Goal: Transaction & Acquisition: Purchase product/service

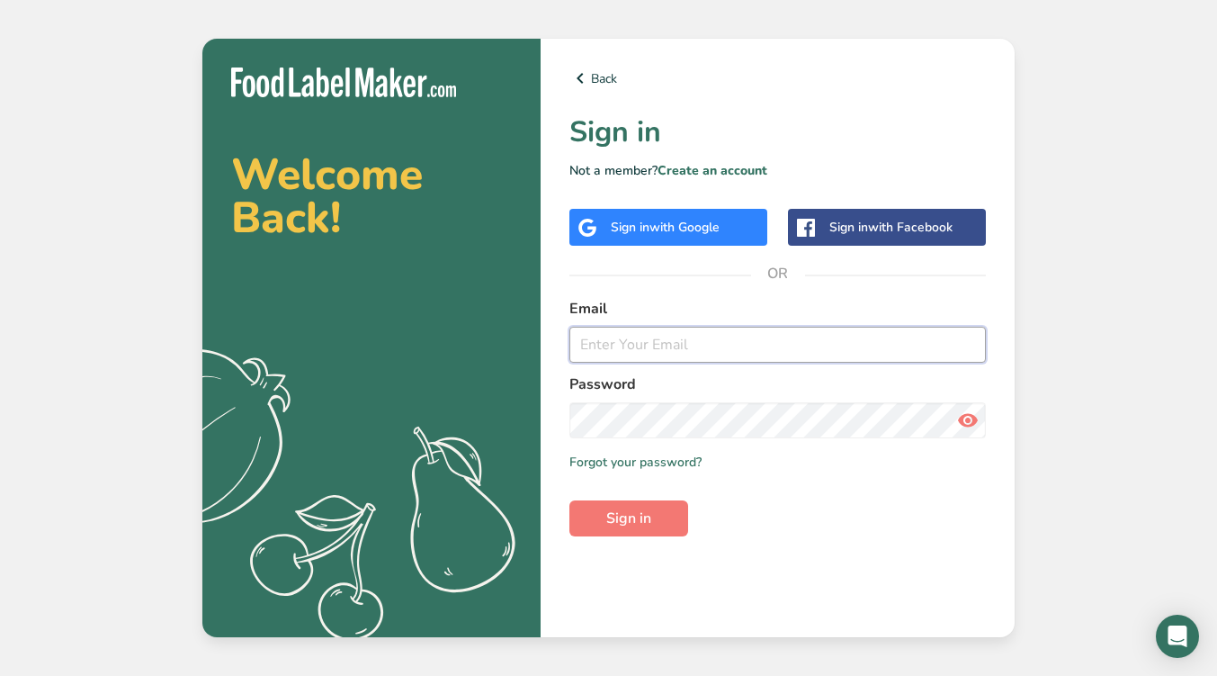
type input "[EMAIL_ADDRESS][DOMAIN_NAME]"
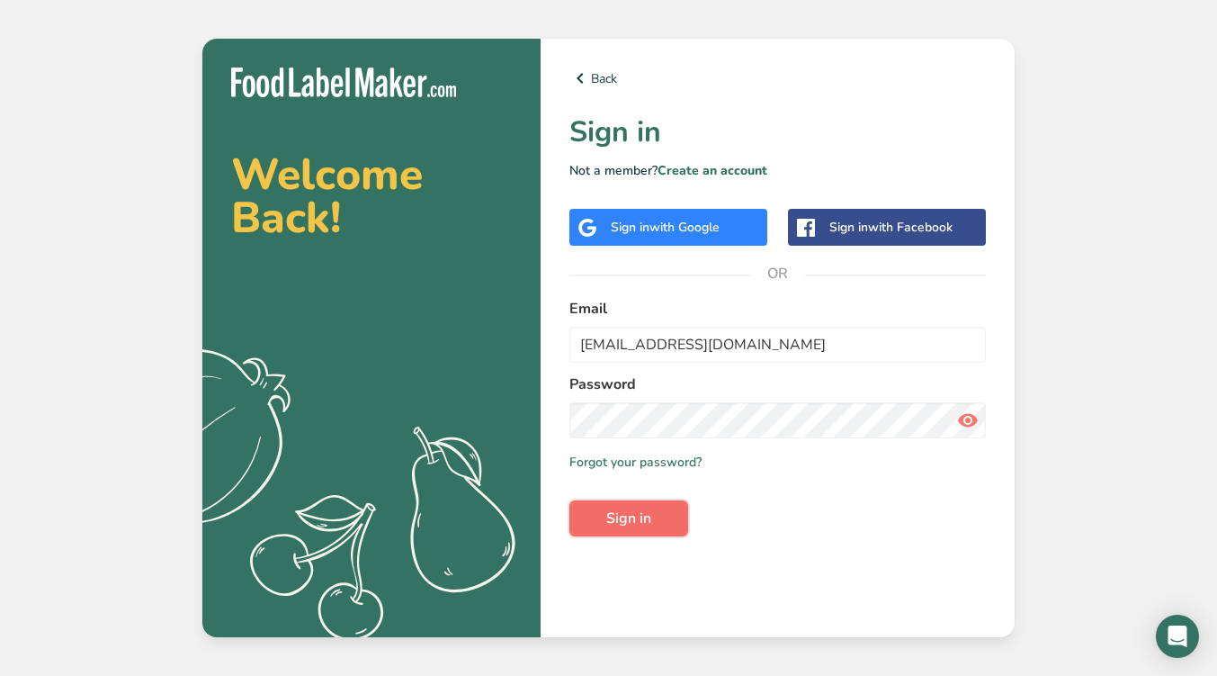
click at [619, 518] on span "Sign in" at bounding box center [628, 518] width 45 height 22
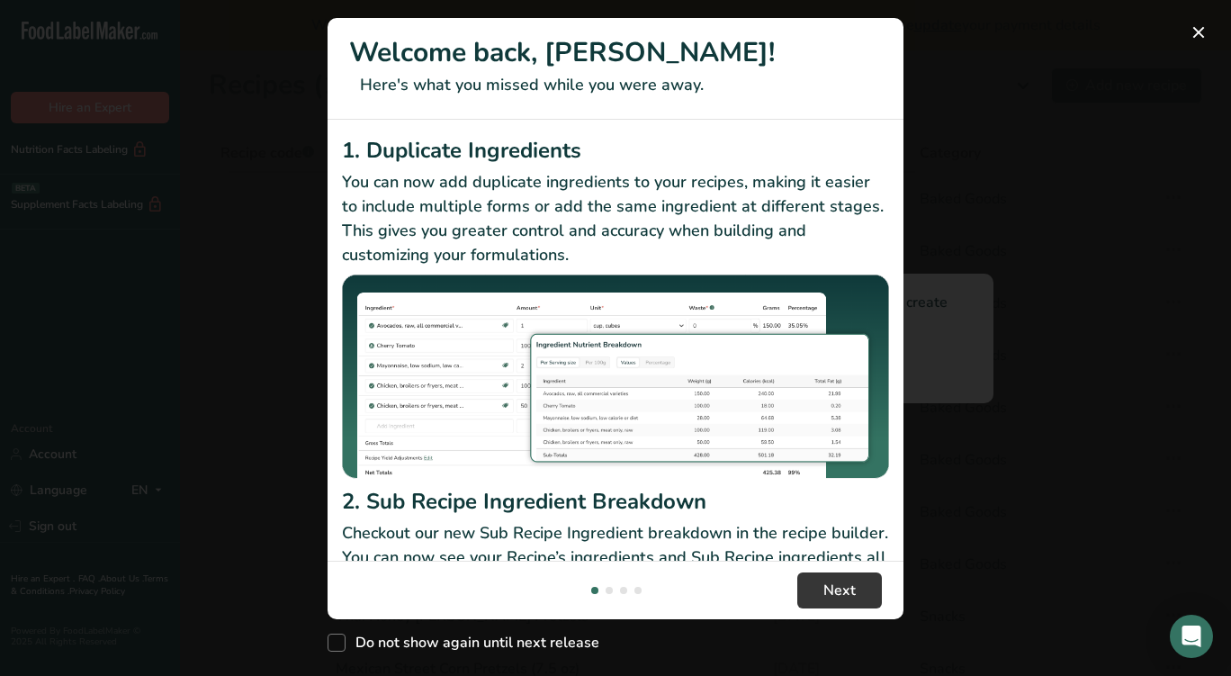
click at [849, 610] on footer "Next" at bounding box center [616, 590] width 576 height 58
click at [839, 591] on span "Next" at bounding box center [839, 590] width 32 height 22
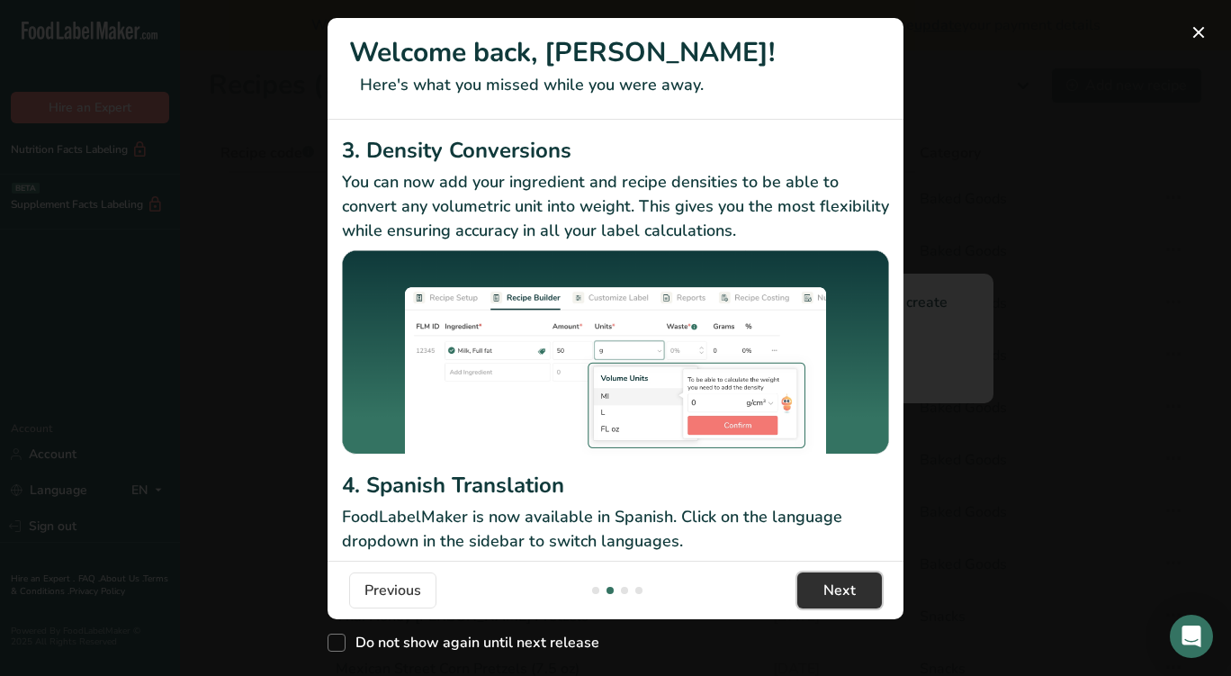
click at [839, 591] on span "Next" at bounding box center [839, 590] width 32 height 22
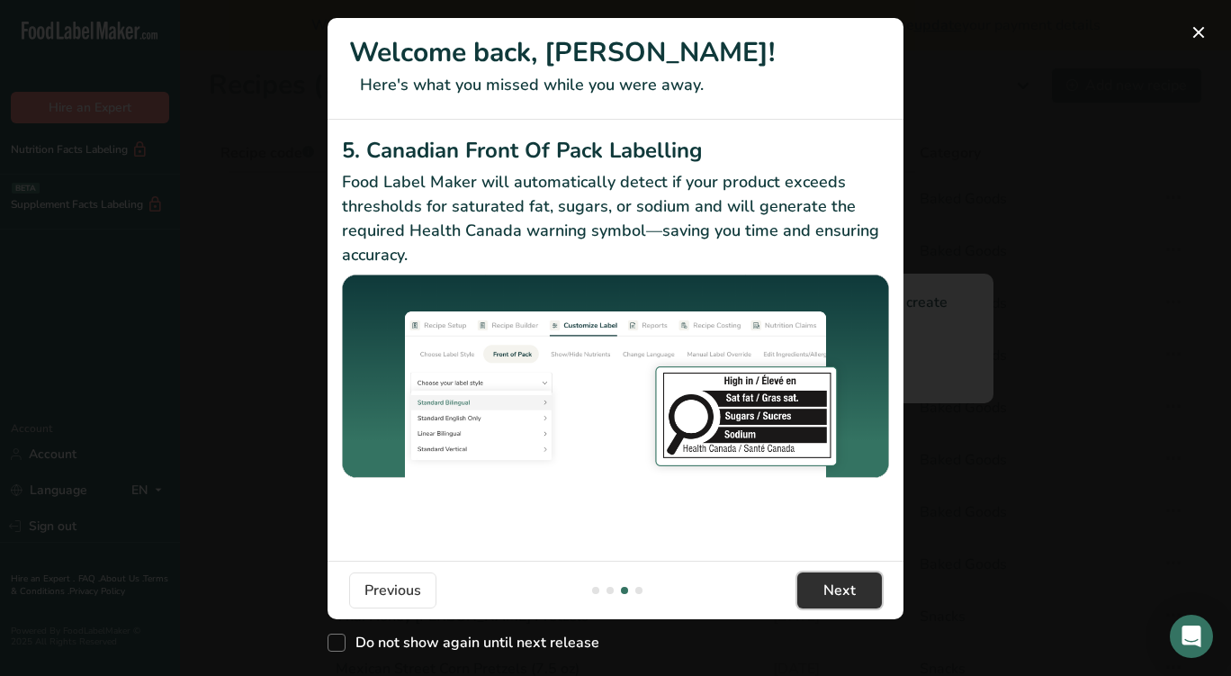
click at [839, 591] on span "Next" at bounding box center [839, 590] width 32 height 22
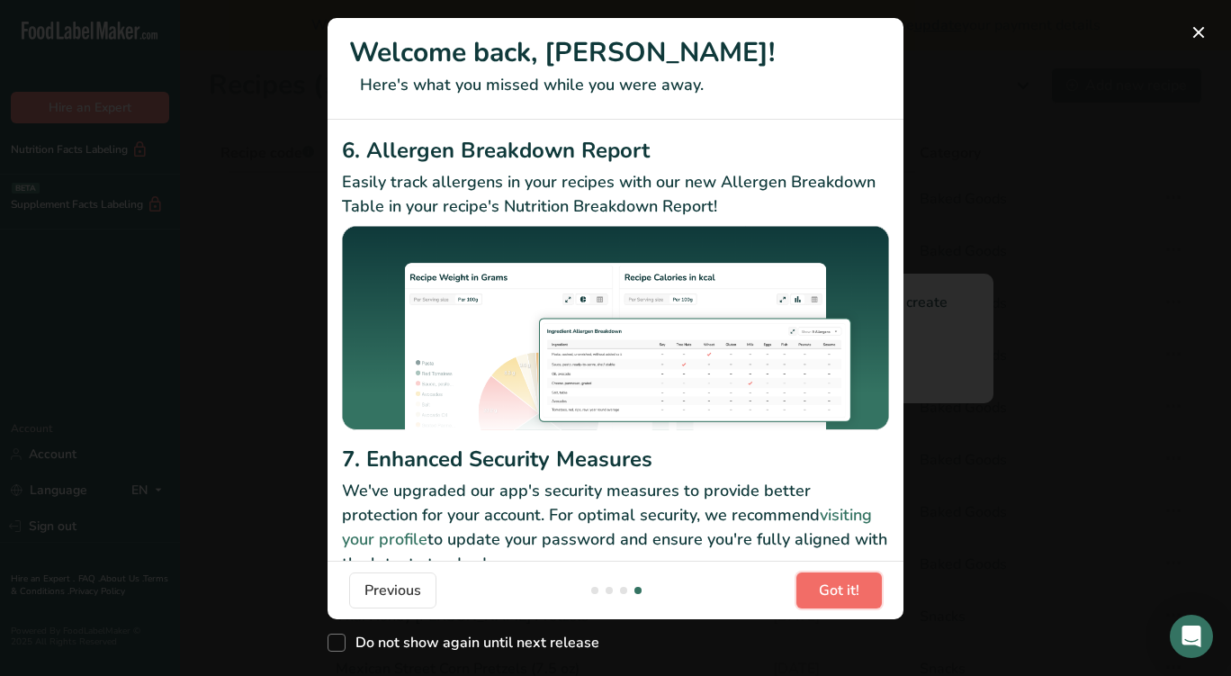
click at [839, 591] on span "Got it!" at bounding box center [839, 590] width 40 height 22
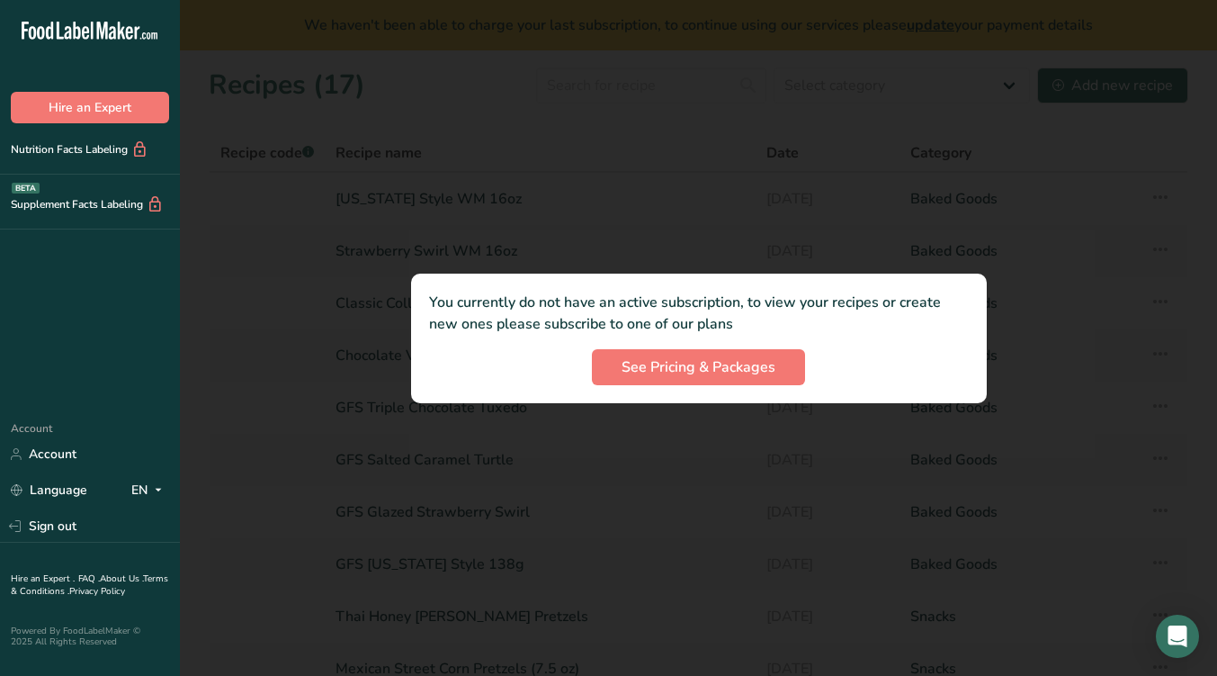
click at [839, 591] on div at bounding box center [698, 338] width 1037 height 676
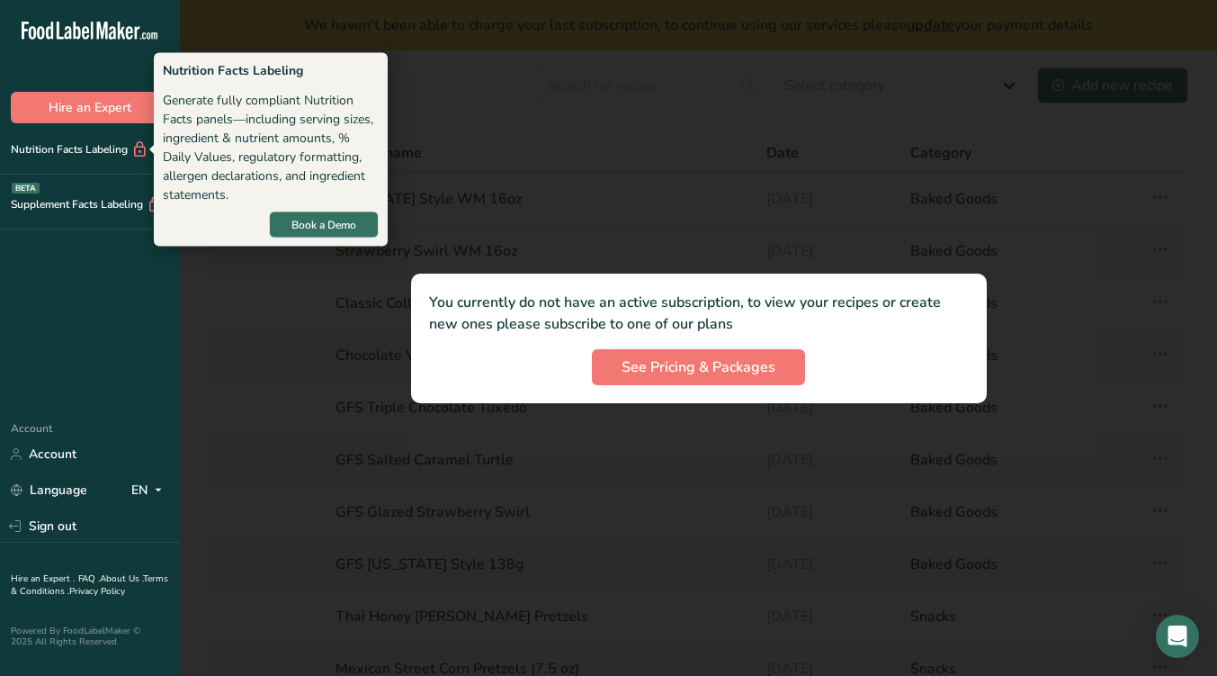
click at [74, 154] on div "Nutrition Facts Labeling" at bounding box center [74, 149] width 148 height 19
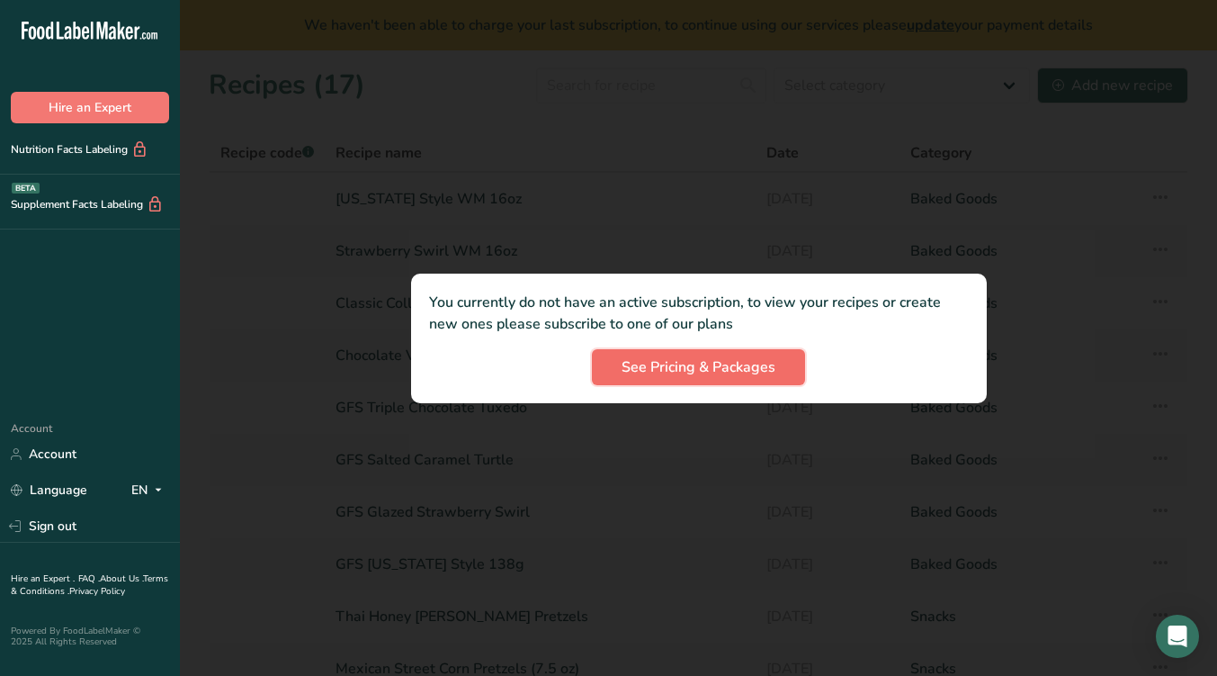
click at [655, 374] on span "See Pricing & Packages" at bounding box center [699, 367] width 154 height 22
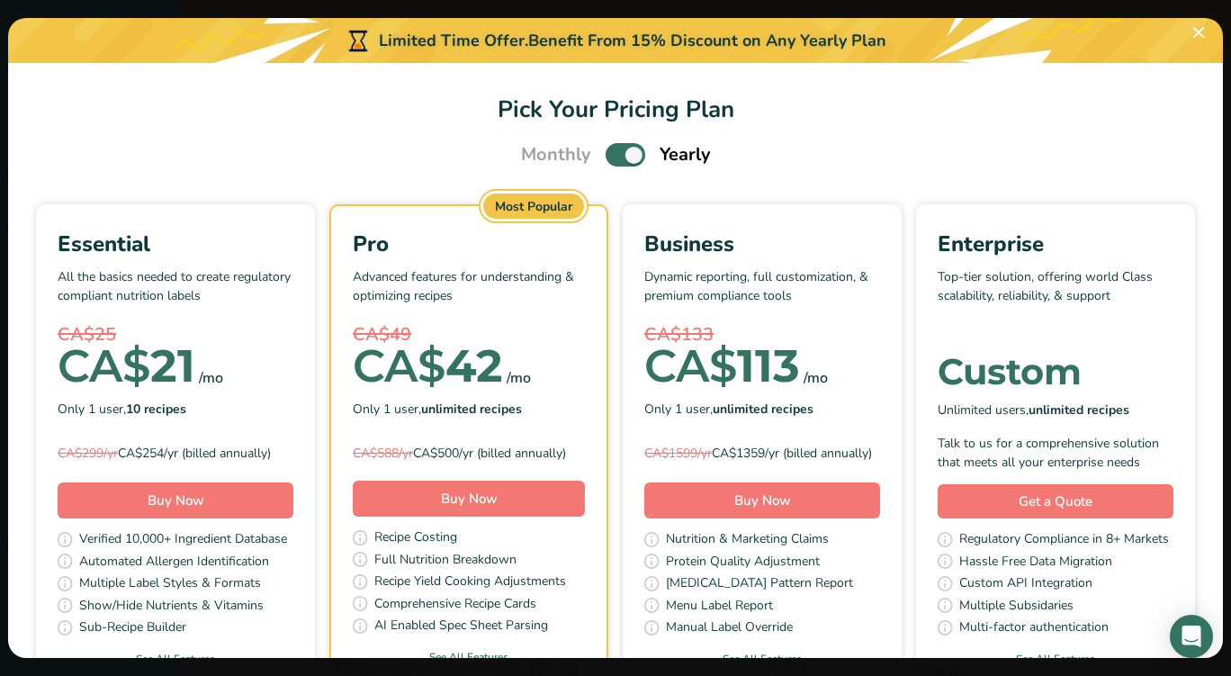
click at [608, 157] on span "Pick Your Pricing Plan Modal" at bounding box center [626, 154] width 40 height 22
click at [608, 157] on input "Pick Your Pricing Plan Modal" at bounding box center [612, 155] width 12 height 12
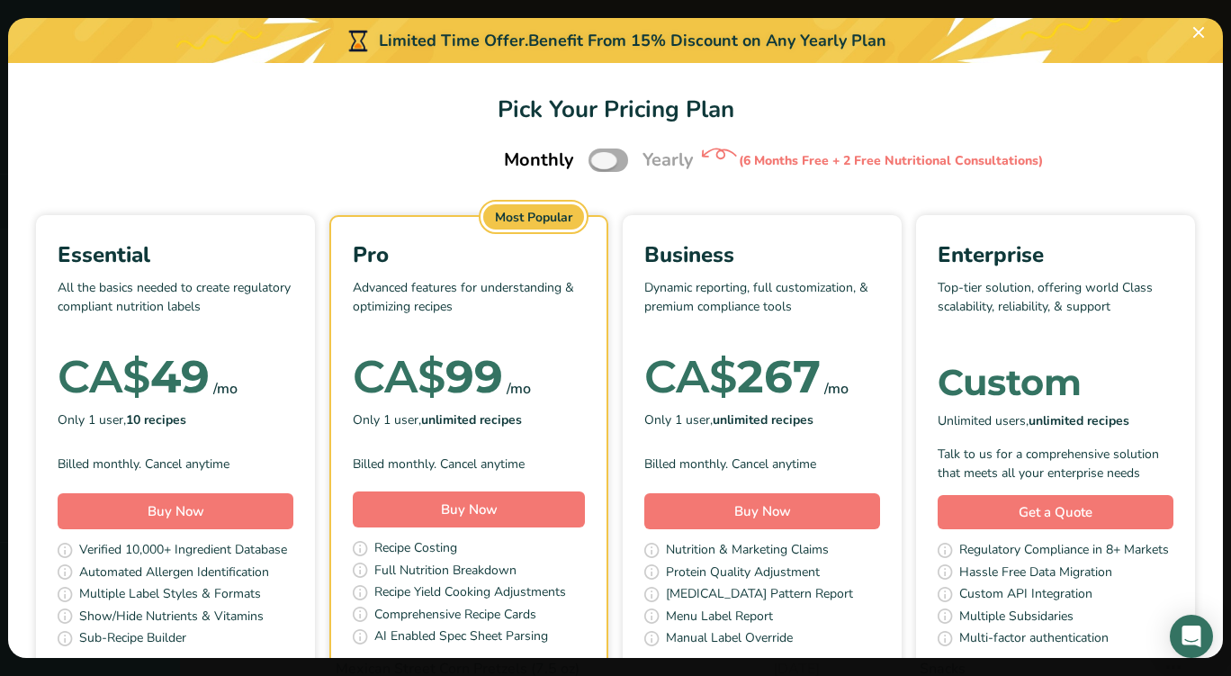
click at [606, 160] on span "Pick Your Pricing Plan Modal" at bounding box center [608, 159] width 40 height 22
click at [600, 160] on input "Pick Your Pricing Plan Modal" at bounding box center [594, 161] width 12 height 12
checkbox input "true"
